Goal: Task Accomplishment & Management: Manage account settings

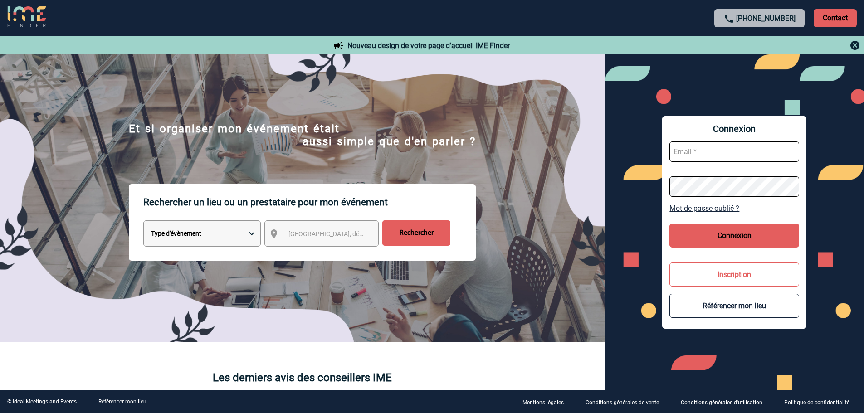
type input "[EMAIL_ADDRESS][DOMAIN_NAME]"
click at [732, 237] on button "Connexion" at bounding box center [735, 236] width 130 height 24
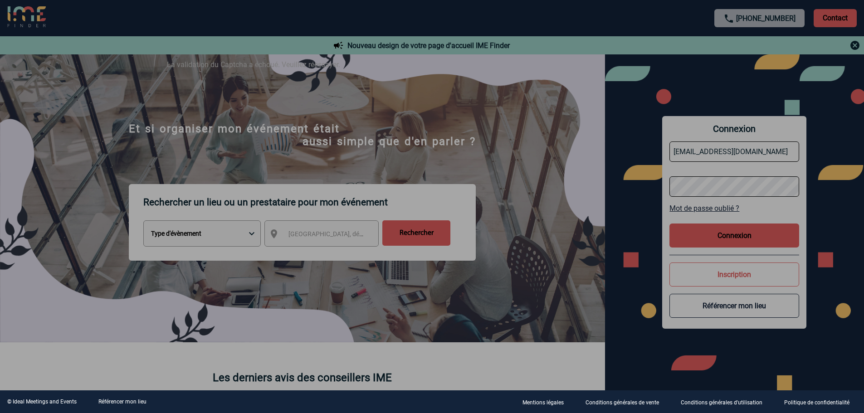
click at [719, 233] on div at bounding box center [432, 206] width 864 height 413
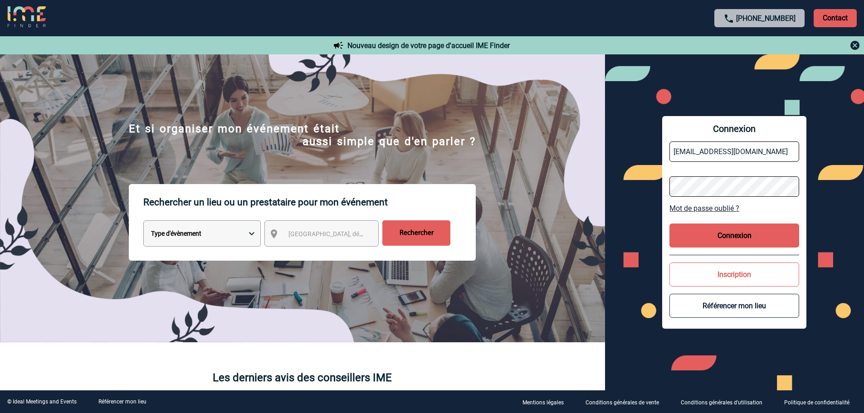
click at [716, 226] on button "Connexion" at bounding box center [735, 236] width 130 height 24
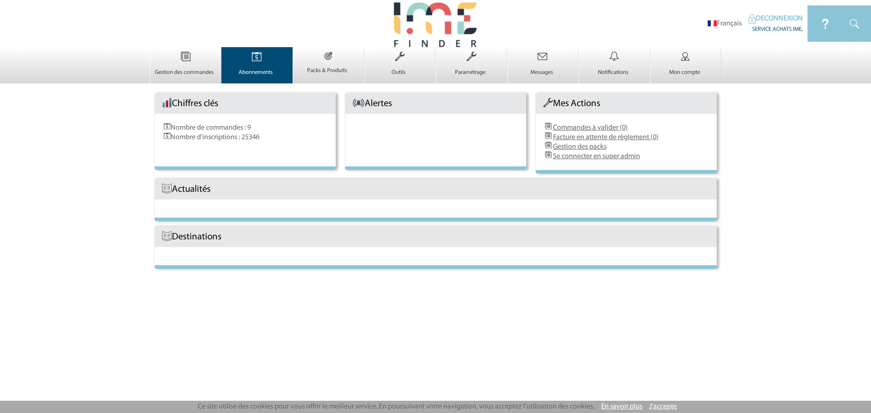
click at [259, 63] on img at bounding box center [256, 56] width 37 height 19
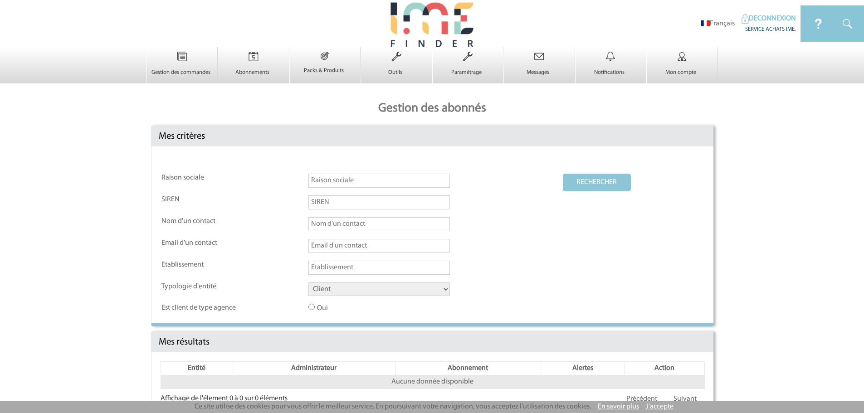
drag, startPoint x: 337, startPoint y: 183, endPoint x: 346, endPoint y: 183, distance: 8.2
click at [337, 183] on input "text" at bounding box center [379, 181] width 142 height 14
type input "[PERSON_NAME]"
click at [351, 295] on select "Client Fournisseur Agence Promoteur Genius Backoffice" at bounding box center [379, 290] width 142 height 14
select select "FOURNISSEUR"
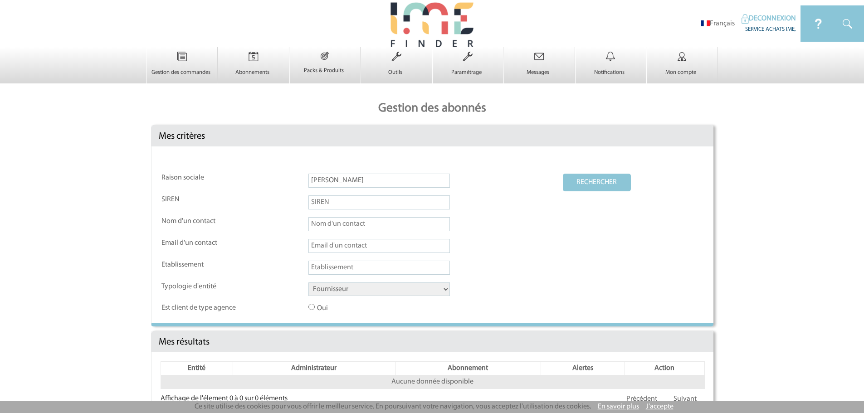
click at [308, 283] on select "Client Fournisseur Agence Promoteur Genius Backoffice" at bounding box center [379, 290] width 142 height 14
click at [597, 187] on button "RECHERCHER" at bounding box center [597, 183] width 68 height 18
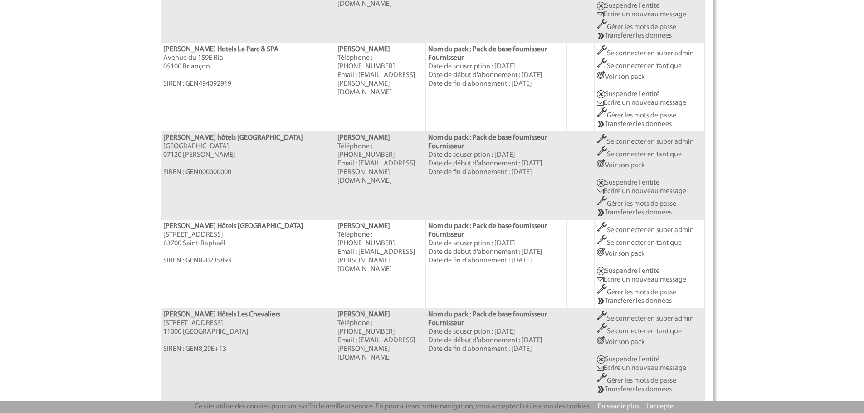
scroll to position [835, 0]
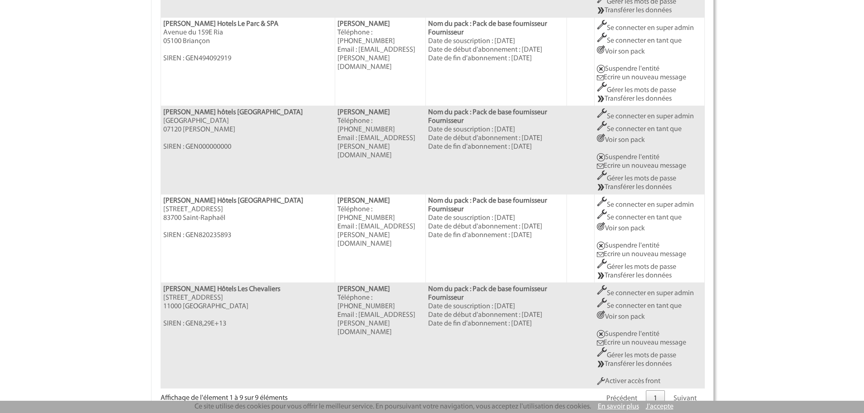
click at [689, 391] on link "Suivant" at bounding box center [685, 399] width 39 height 17
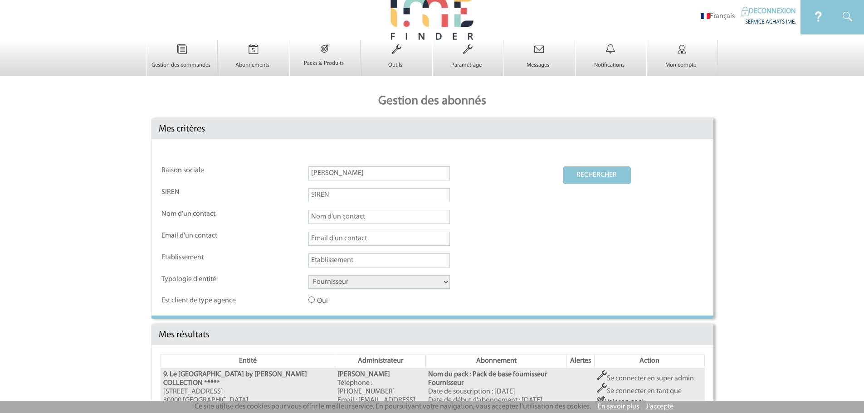
scroll to position [0, 0]
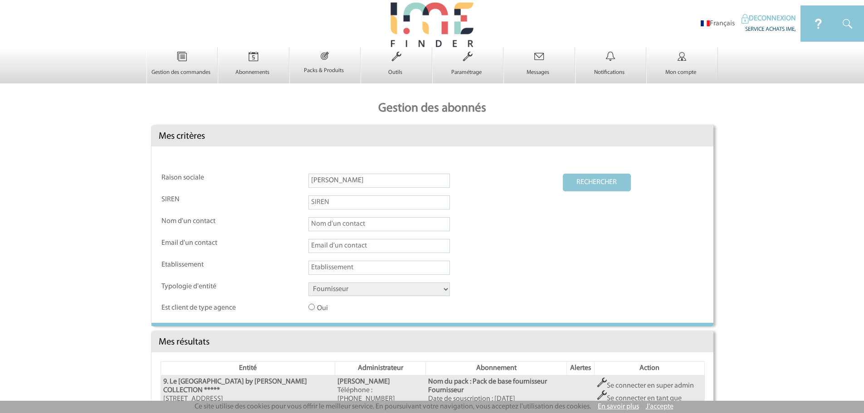
click at [377, 185] on input "[PERSON_NAME]" at bounding box center [379, 181] width 142 height 14
click at [563, 174] on button "RECHERCHER" at bounding box center [597, 183] width 68 height 18
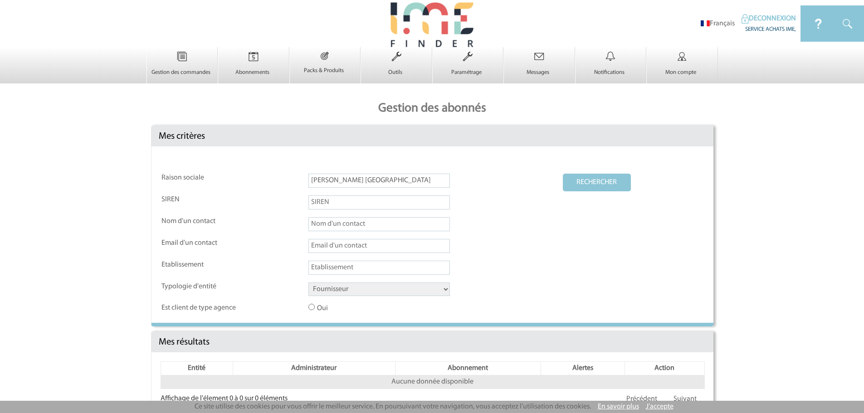
click at [601, 191] on button "RECHERCHER" at bounding box center [597, 183] width 68 height 18
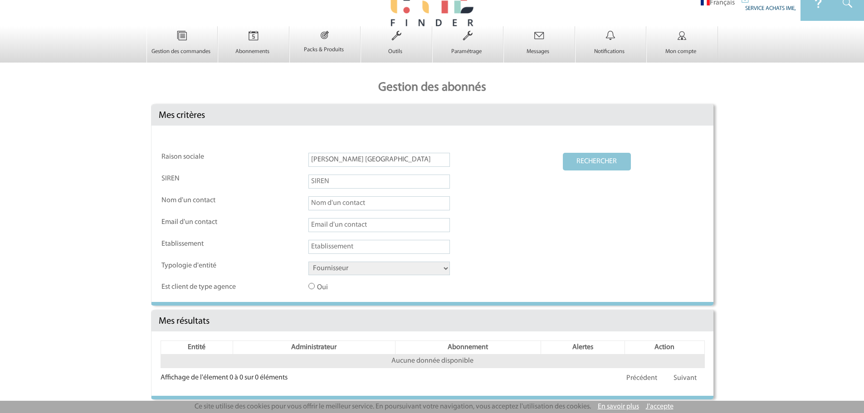
click at [353, 161] on input "sowell petite isle" at bounding box center [379, 160] width 142 height 14
click at [371, 156] on input "sowell petite isle" at bounding box center [379, 160] width 142 height 14
type input "sowell petite isle ****"
click at [599, 160] on button "RECHERCHER" at bounding box center [597, 162] width 68 height 18
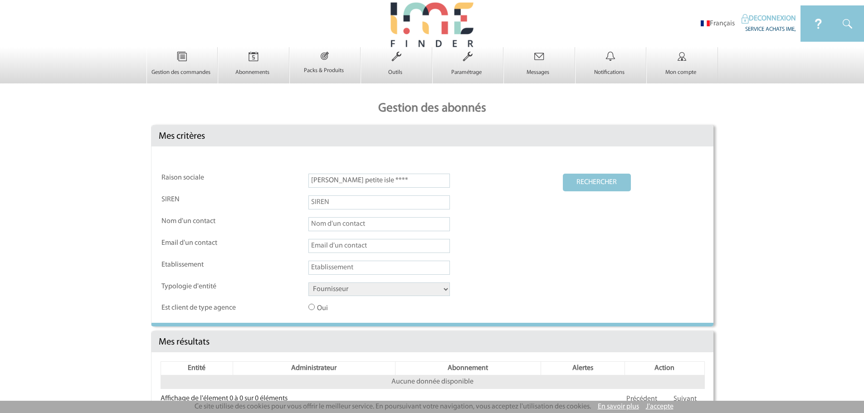
click at [313, 188] on input "sowell petite isle ****" at bounding box center [379, 181] width 142 height 14
drag, startPoint x: 383, startPoint y: 184, endPoint x: 258, endPoint y: 182, distance: 125.2
click at [259, 183] on tr "Raison sociale sowell petite isle **** RECHERCHER" at bounding box center [432, 184] width 542 height 21
drag, startPoint x: 349, startPoint y: 245, endPoint x: 367, endPoint y: 244, distance: 17.7
click at [349, 245] on input "text" at bounding box center [379, 246] width 142 height 14
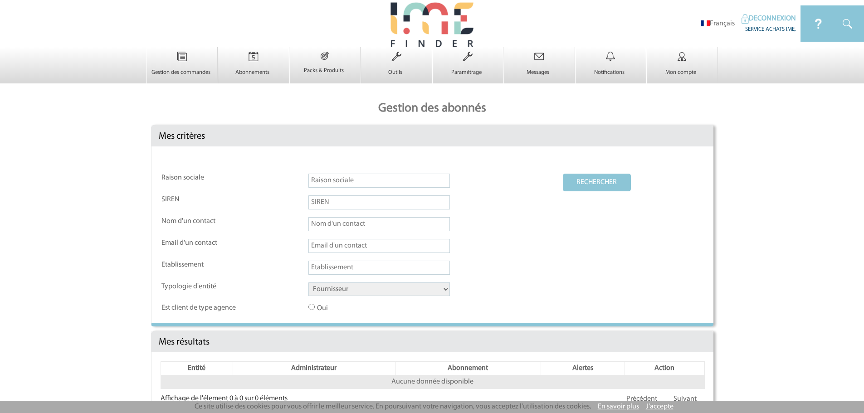
paste input "event@sowell.fr"
type input "event@sowell.fr"
click at [580, 188] on button "RECHERCHER" at bounding box center [597, 183] width 68 height 18
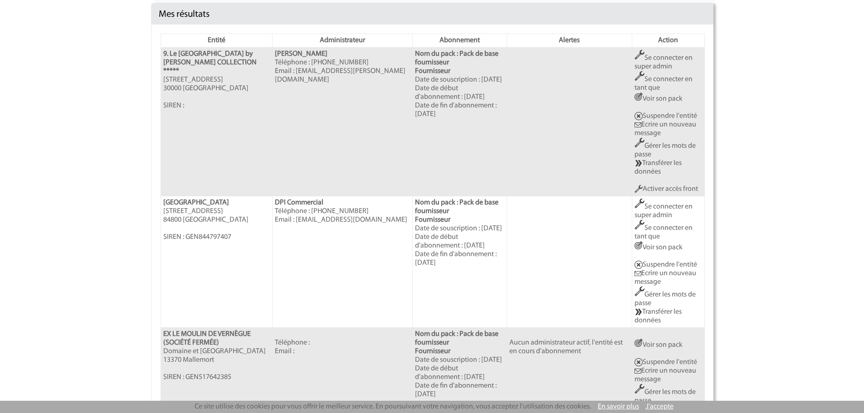
scroll to position [363, 0]
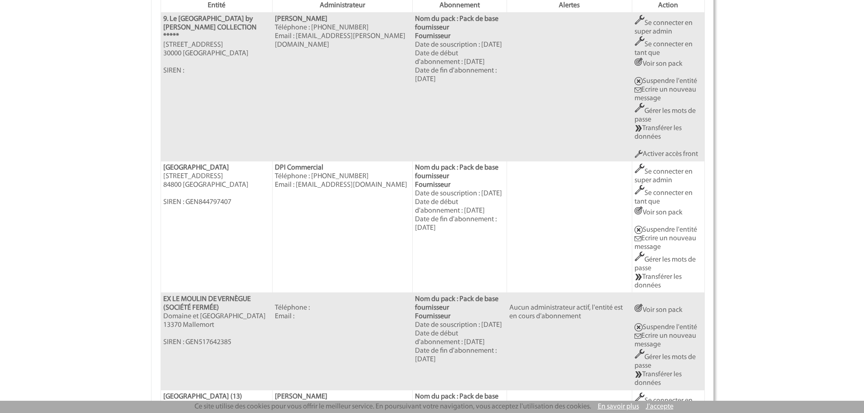
click at [660, 174] on link "Se connecter en super admin" at bounding box center [664, 176] width 58 height 16
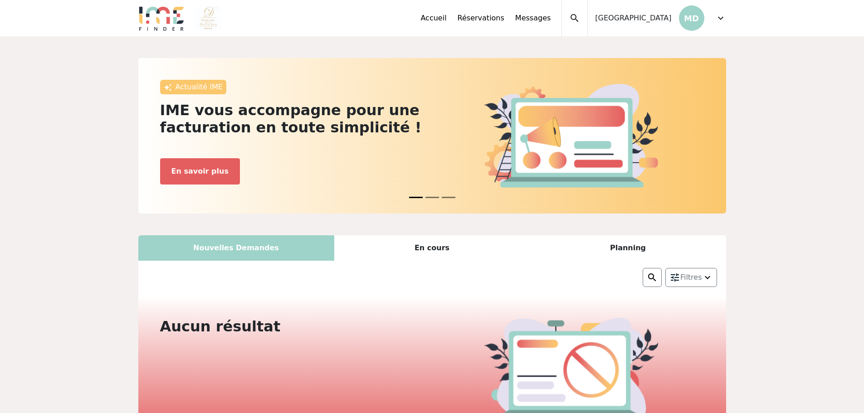
click at [719, 21] on span "expand_more" at bounding box center [720, 18] width 11 height 11
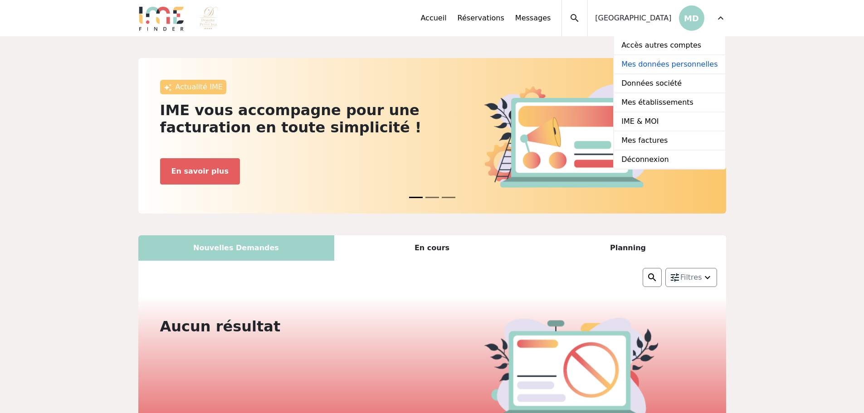
click at [682, 62] on link "Mes données personnelles" at bounding box center [669, 64] width 111 height 19
